Goal: Check status

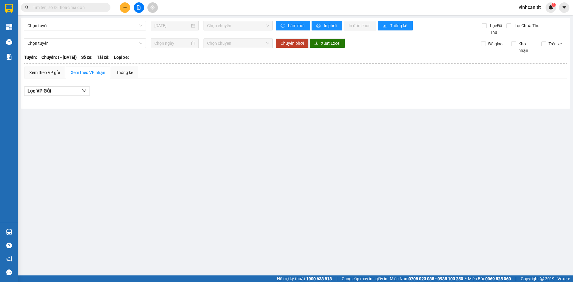
type input "[DATE]"
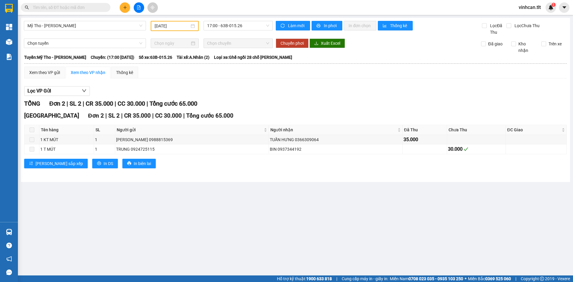
click at [269, 95] on div "Lọc VP Gửi" at bounding box center [295, 91] width 542 height 10
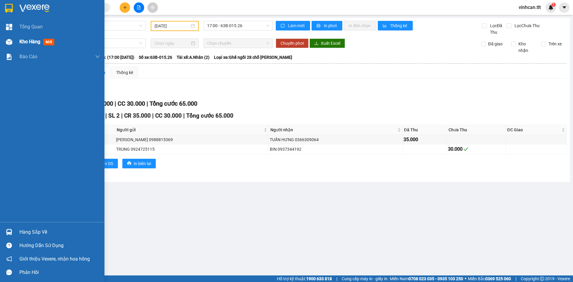
click at [21, 41] on span "Kho hàng" at bounding box center [29, 42] width 21 height 6
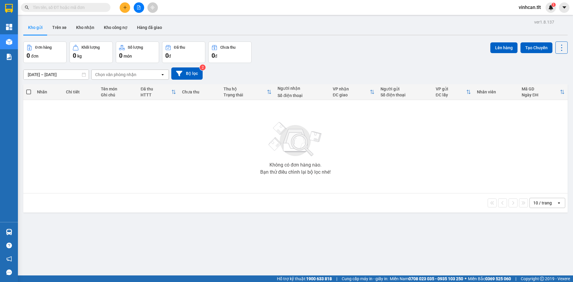
click at [219, 158] on div "Không có đơn hàng nào. Bạn thử điều chỉnh lại bộ lọc nhé!" at bounding box center [295, 147] width 538 height 90
click at [343, 67] on div "[DATE] – [DATE] Press the down arrow key to interact with the calendar and sele…" at bounding box center [295, 73] width 544 height 12
click at [329, 33] on div "Kho gửi Trên xe Kho nhận Kho công nợ Hàng đã giao" at bounding box center [295, 28] width 544 height 16
click at [297, 63] on div "[DATE] – [DATE] Press the down arrow key to interact with the calendar and sele…" at bounding box center [295, 73] width 544 height 21
